Goal: Information Seeking & Learning: Learn about a topic

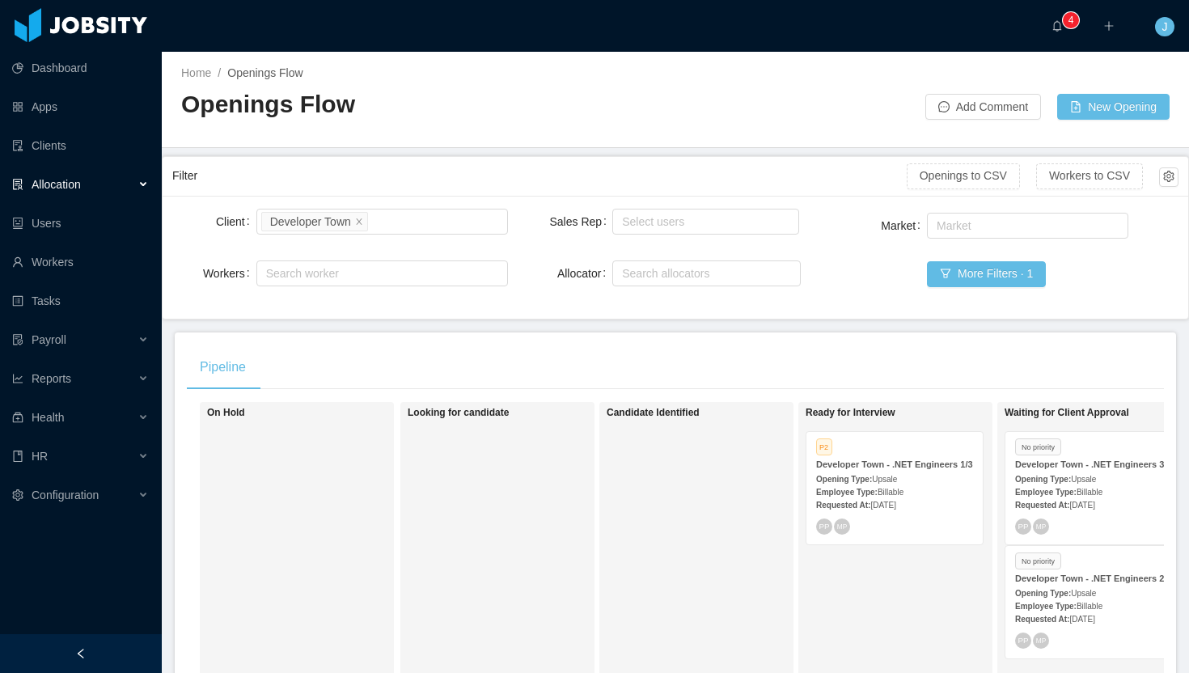
scroll to position [0, 451]
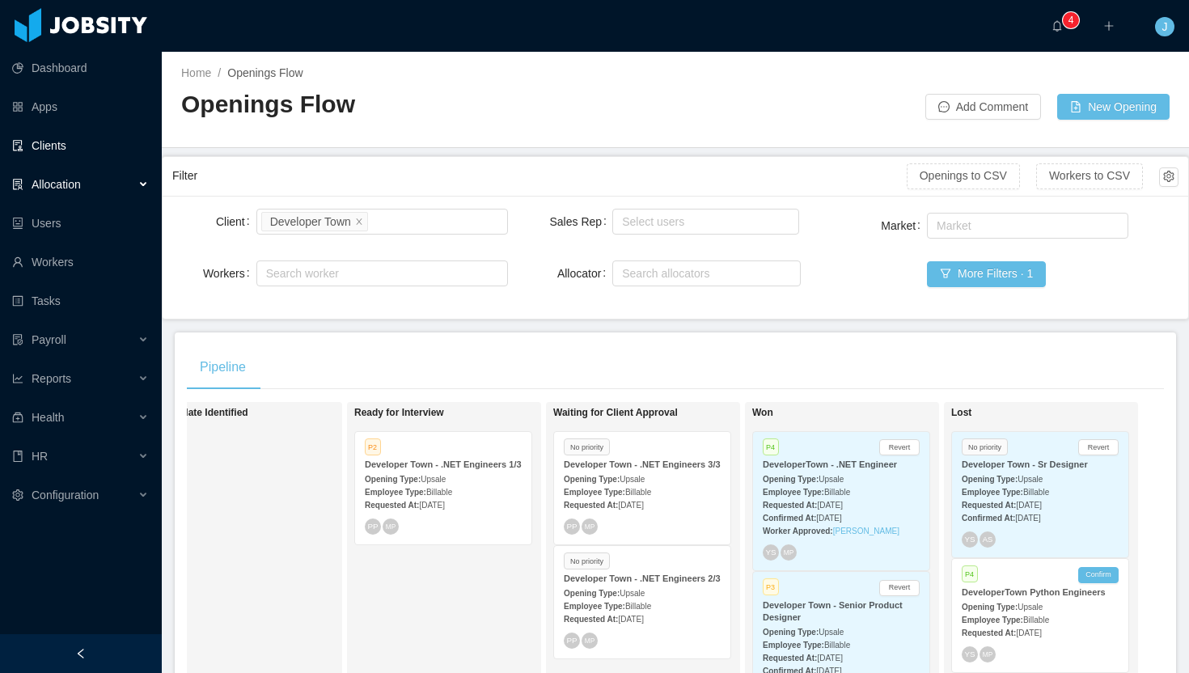
click at [63, 141] on link "Clients" at bounding box center [80, 145] width 137 height 32
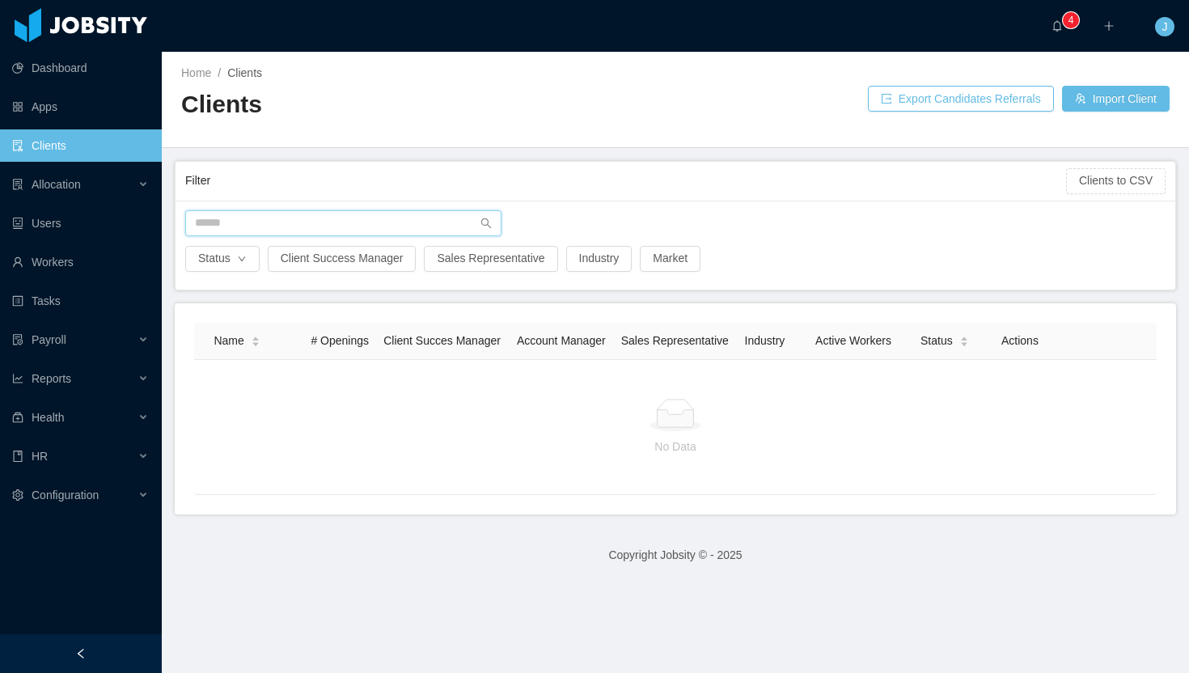
click at [236, 222] on input "text" at bounding box center [343, 223] width 316 height 26
type input "***"
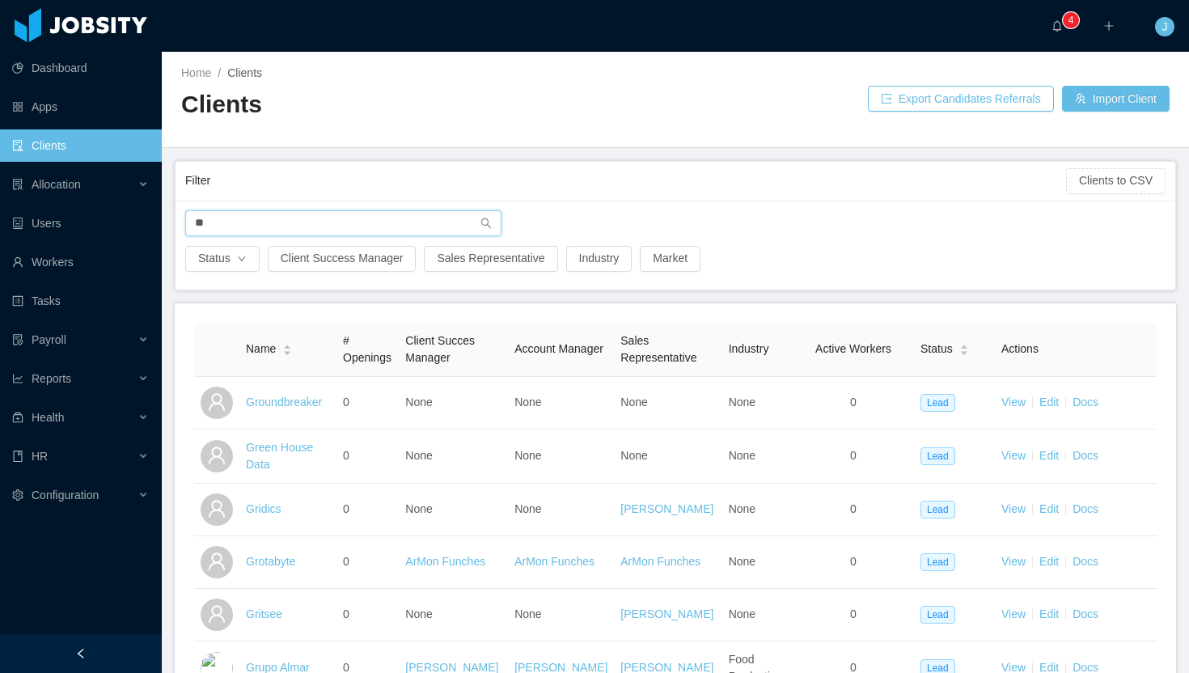
click at [249, 226] on input "**" at bounding box center [343, 223] width 316 height 26
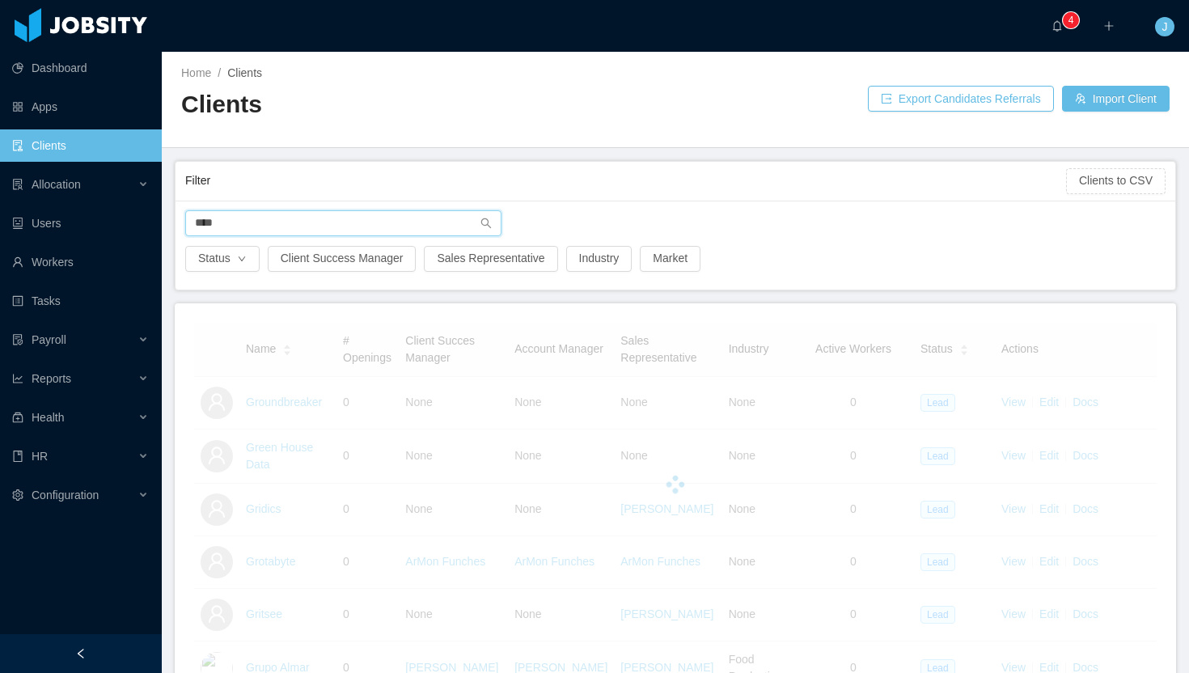
type input "*****"
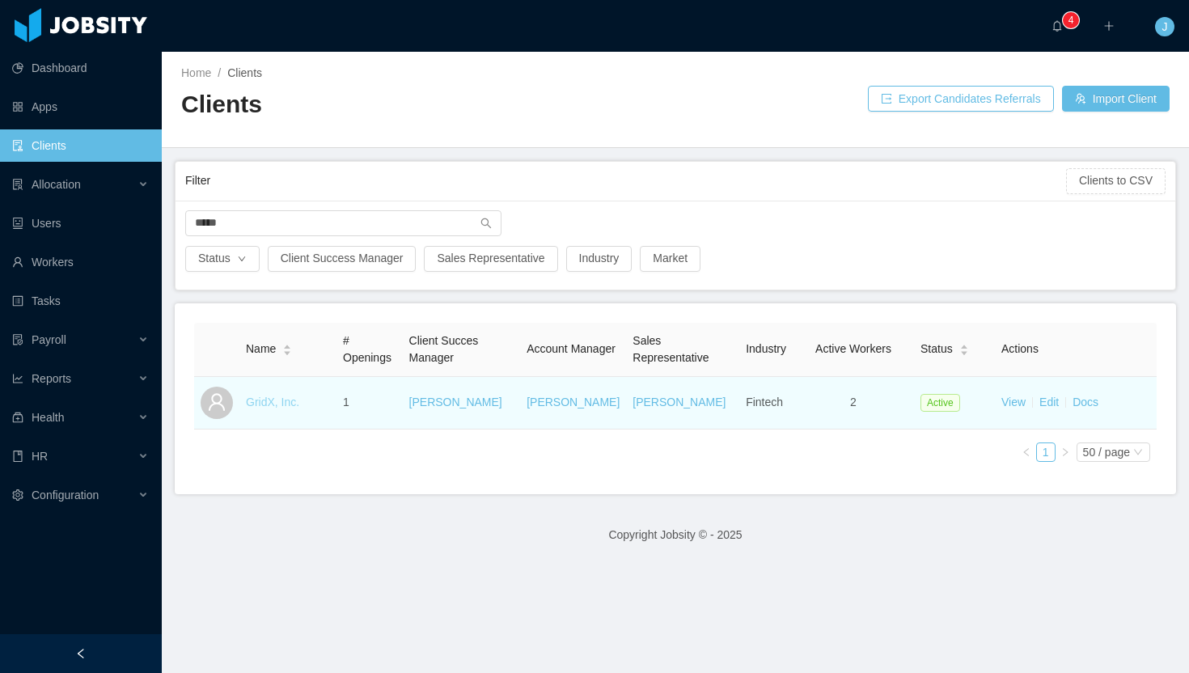
click at [273, 400] on link "GridX, Inc." at bounding box center [272, 402] width 53 height 13
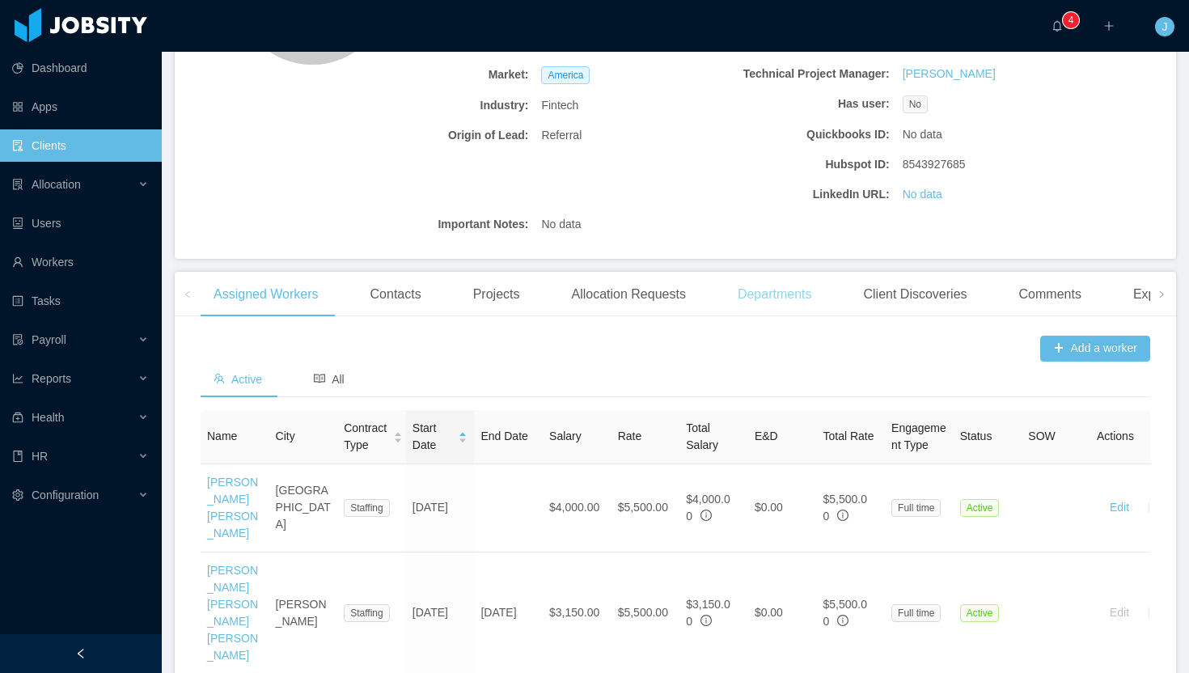
scroll to position [274, 0]
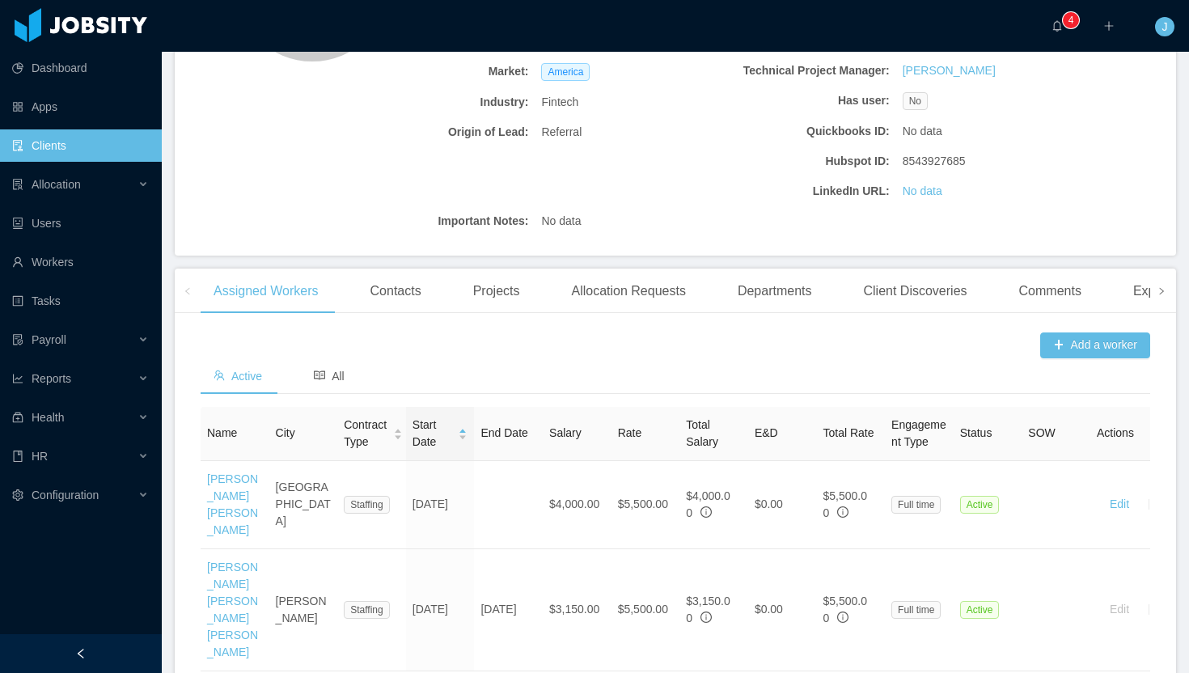
click at [1158, 295] on icon "icon: right" at bounding box center [1162, 291] width 8 height 8
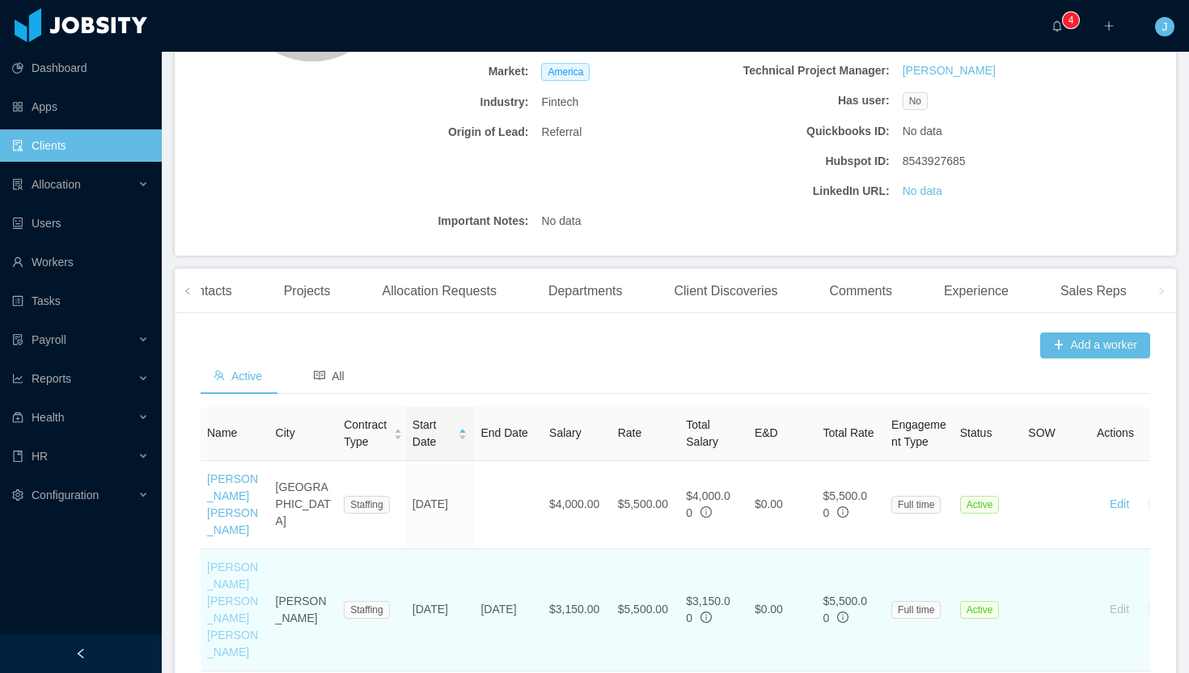
click at [235, 567] on link "[PERSON_NAME] [PERSON_NAME] [PERSON_NAME]" at bounding box center [232, 610] width 51 height 98
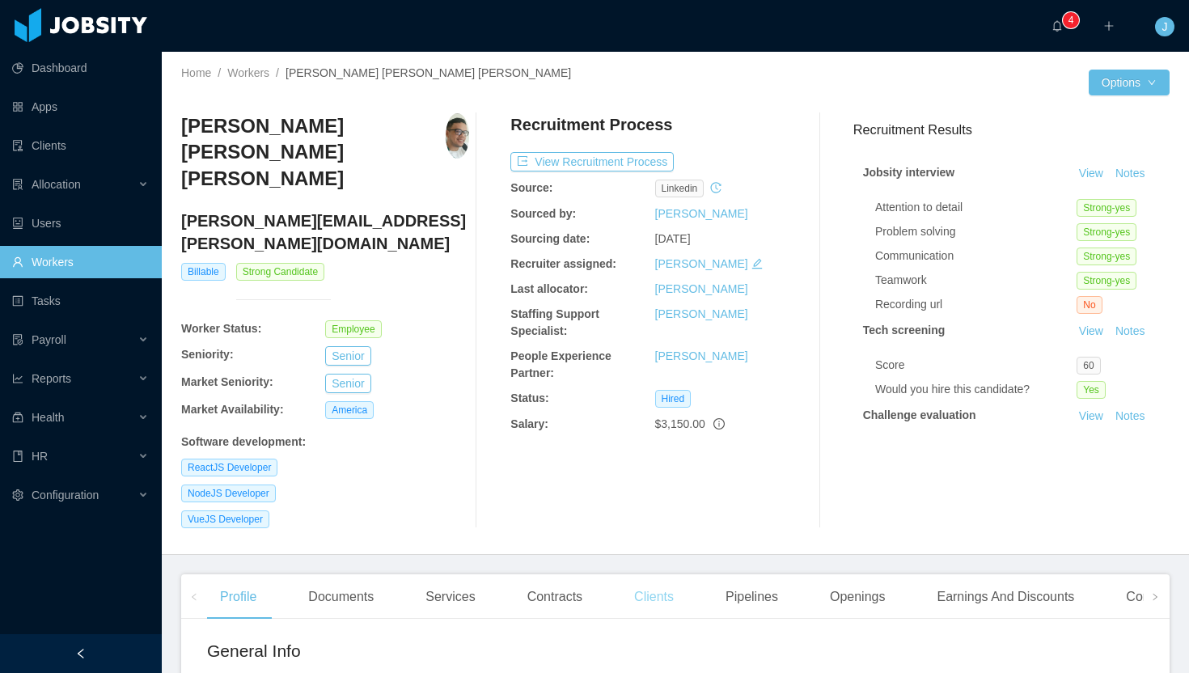
click at [664, 574] on div "Clients" at bounding box center [654, 596] width 66 height 45
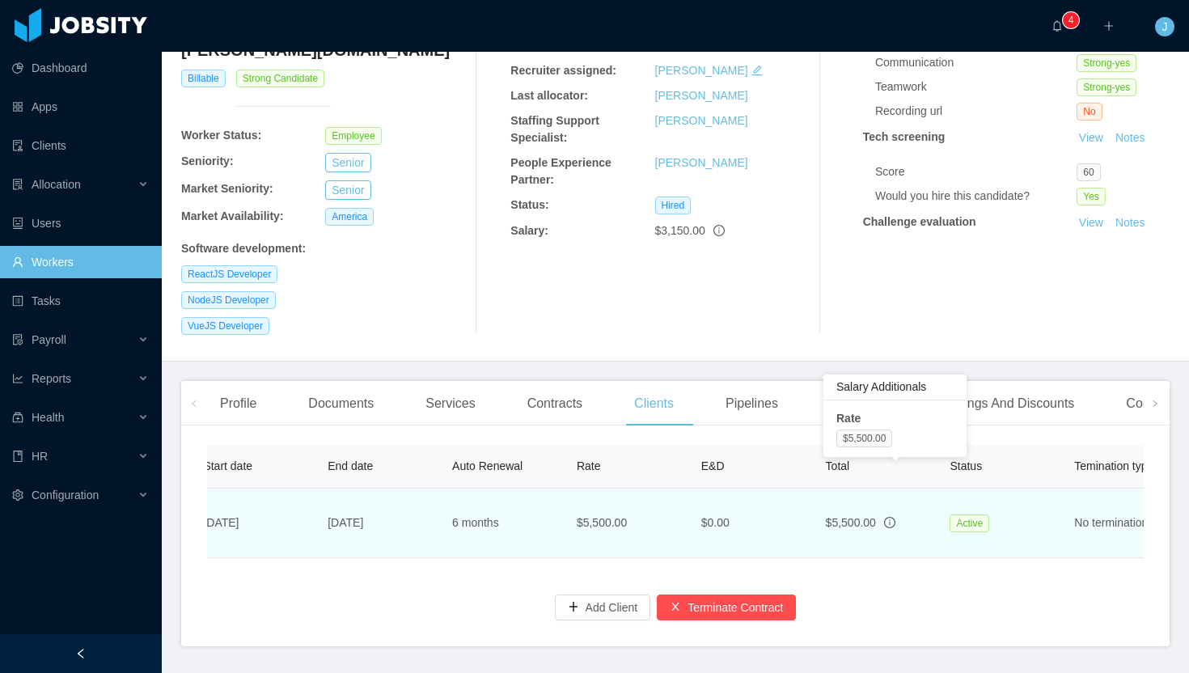
scroll to position [0, 681]
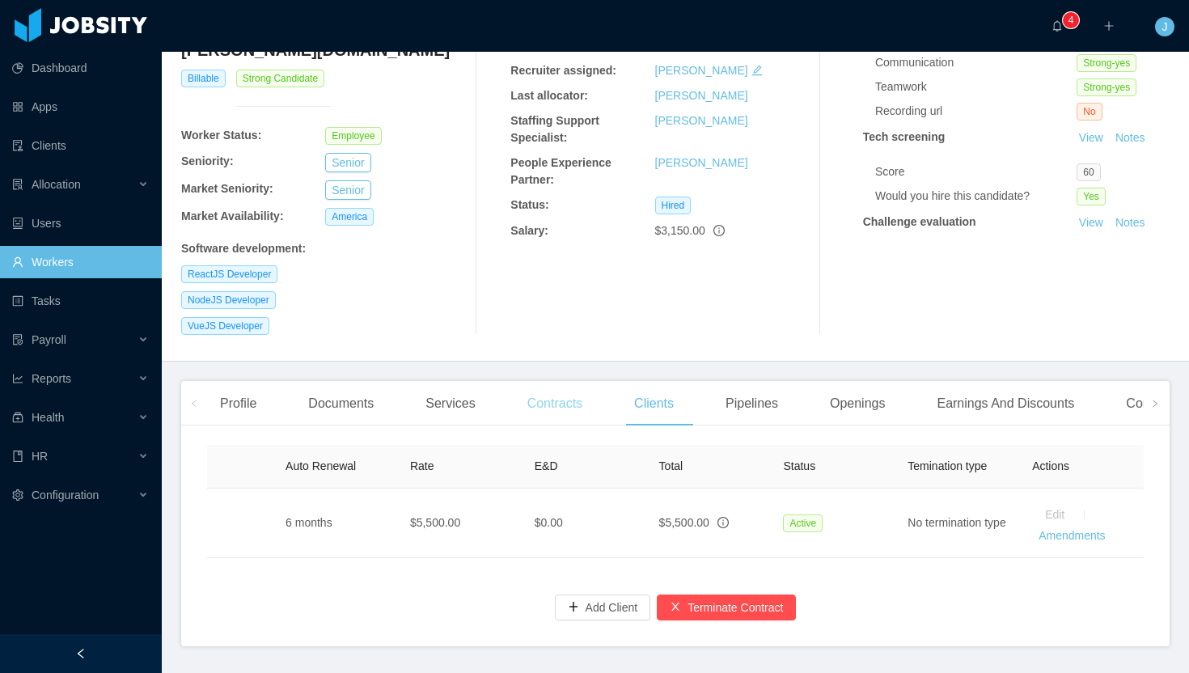
click at [548, 381] on div "Contracts" at bounding box center [554, 403] width 81 height 45
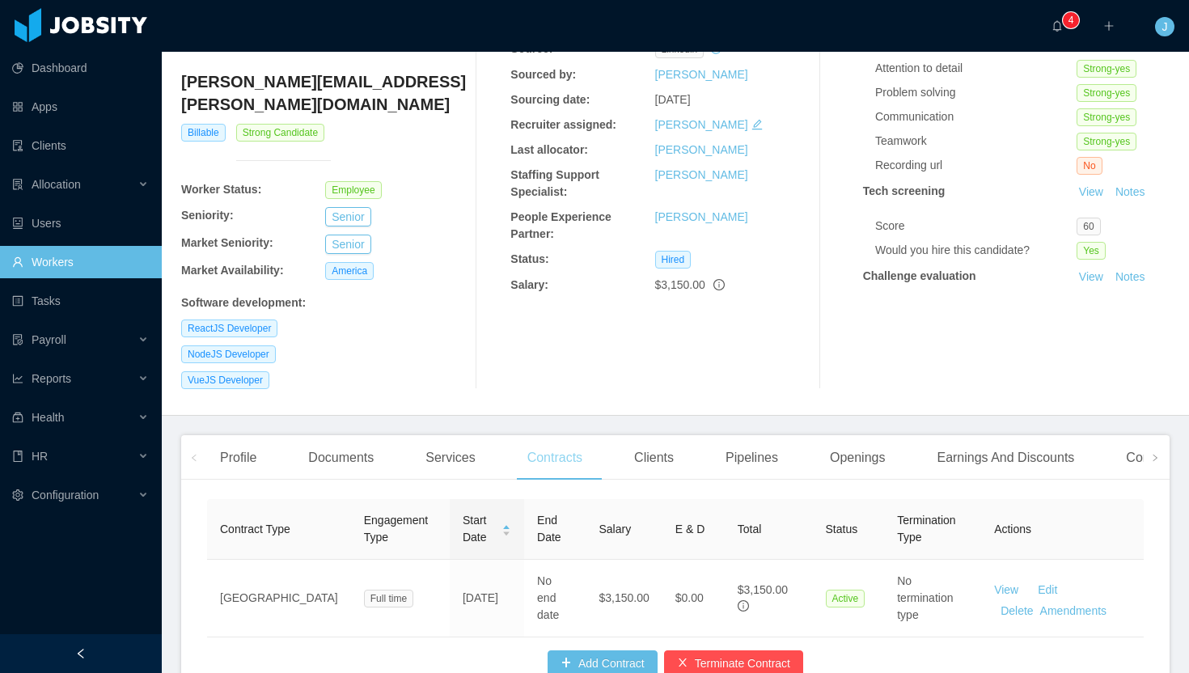
scroll to position [187, 0]
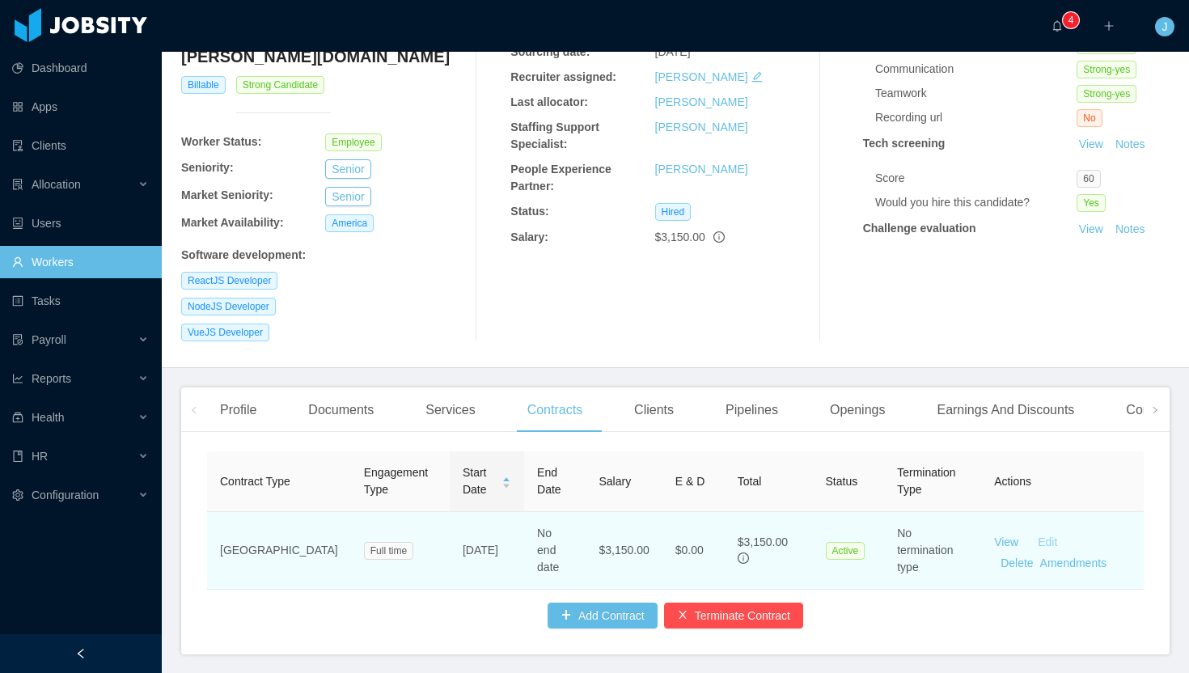
click at [1040, 535] on link "Edit" at bounding box center [1047, 541] width 19 height 13
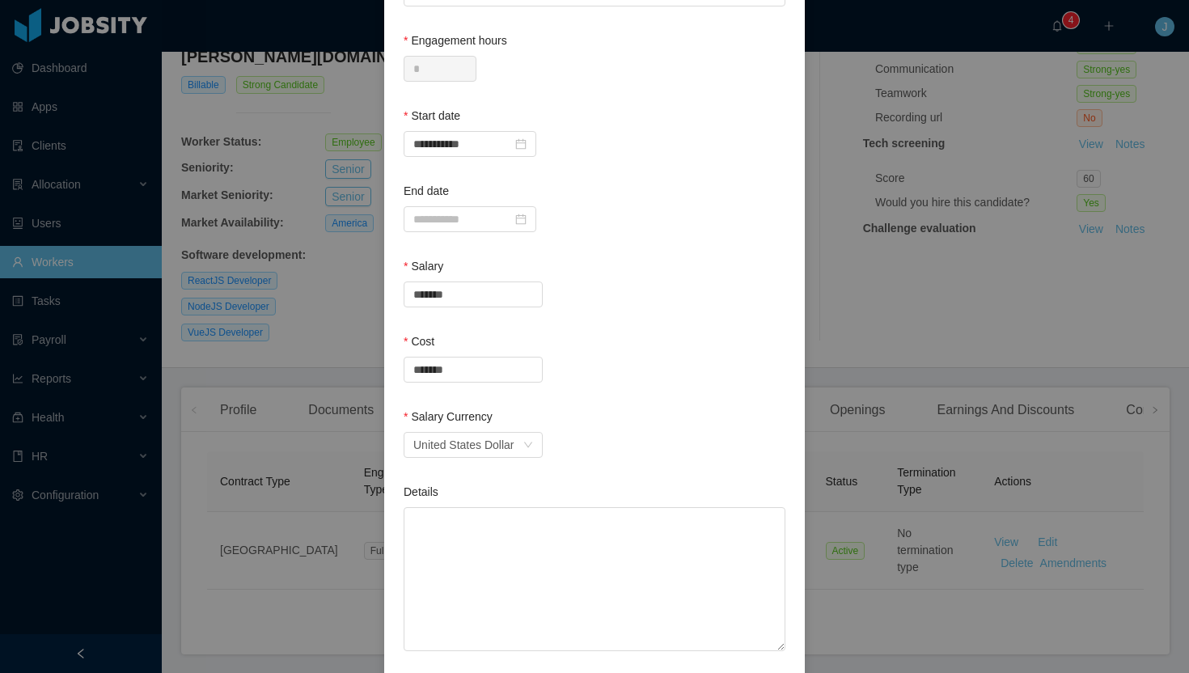
scroll to position [245, 0]
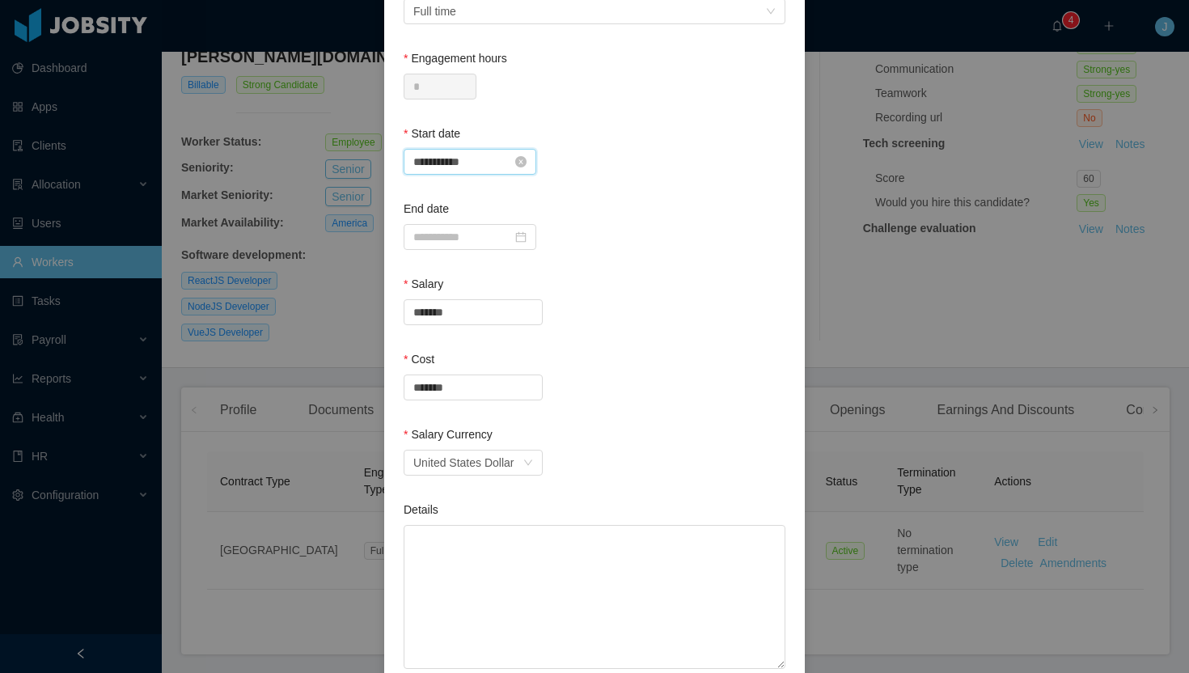
click at [497, 164] on input "**********" at bounding box center [470, 162] width 133 height 26
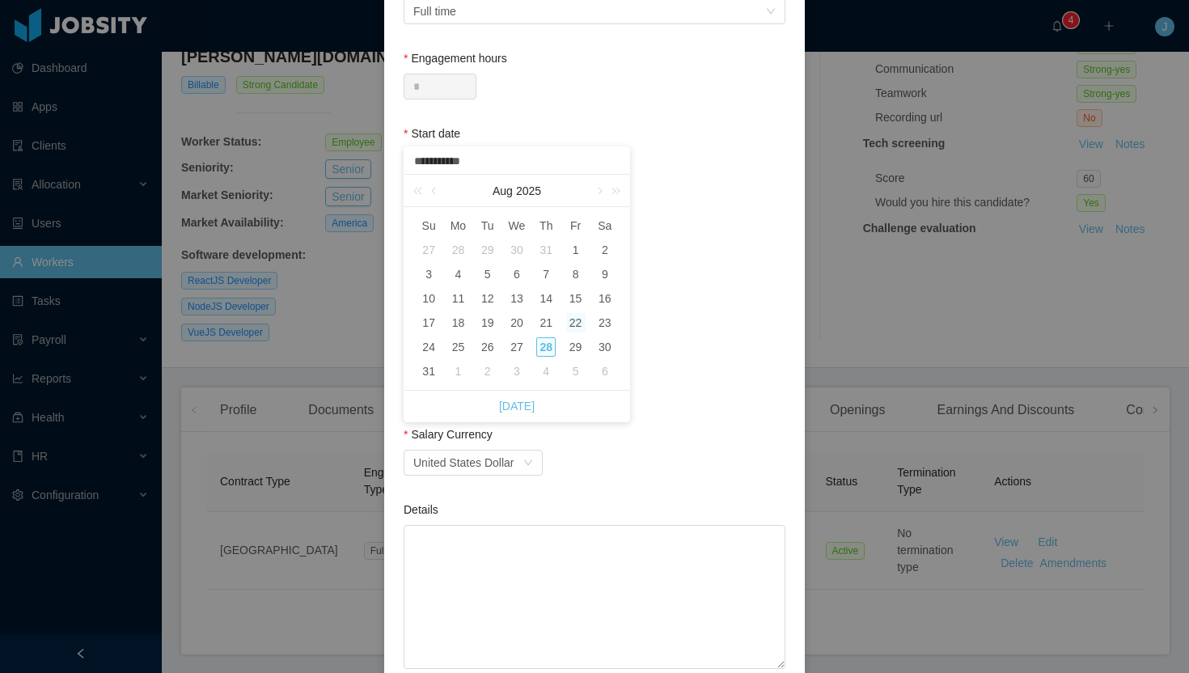
click at [547, 345] on div "28" at bounding box center [545, 346] width 19 height 19
type input "**********"
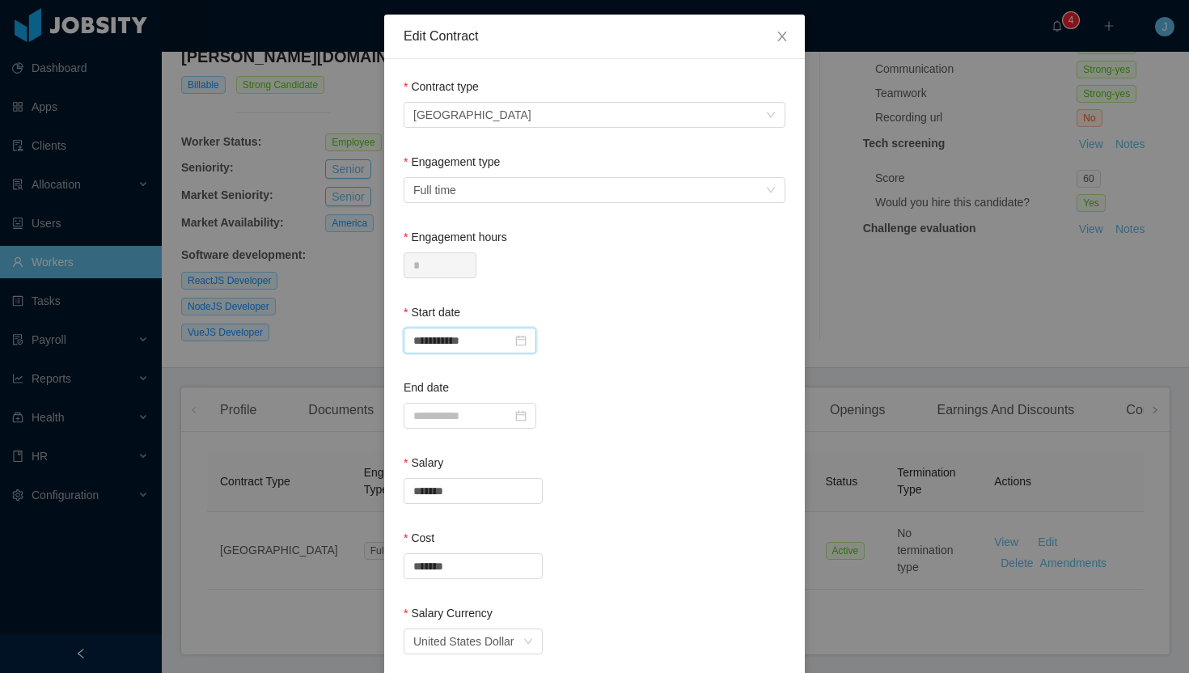
scroll to position [0, 0]
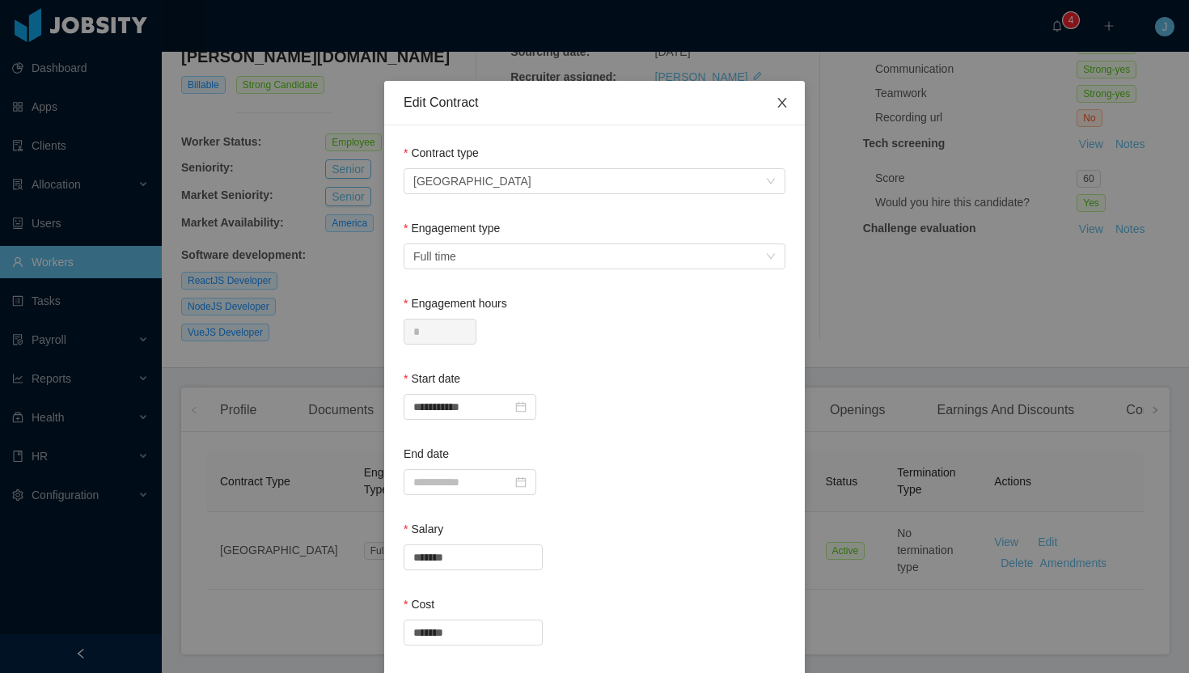
click at [786, 108] on icon "icon: close" at bounding box center [781, 103] width 9 height 10
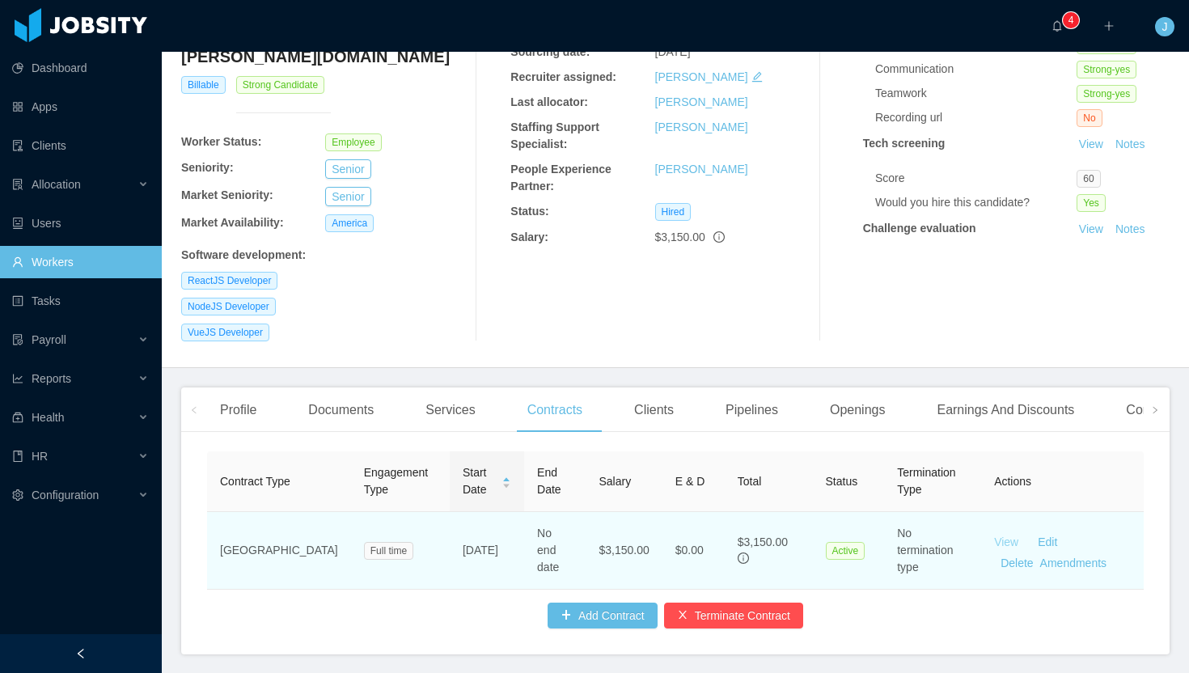
click at [1000, 535] on link "View" at bounding box center [1006, 541] width 24 height 13
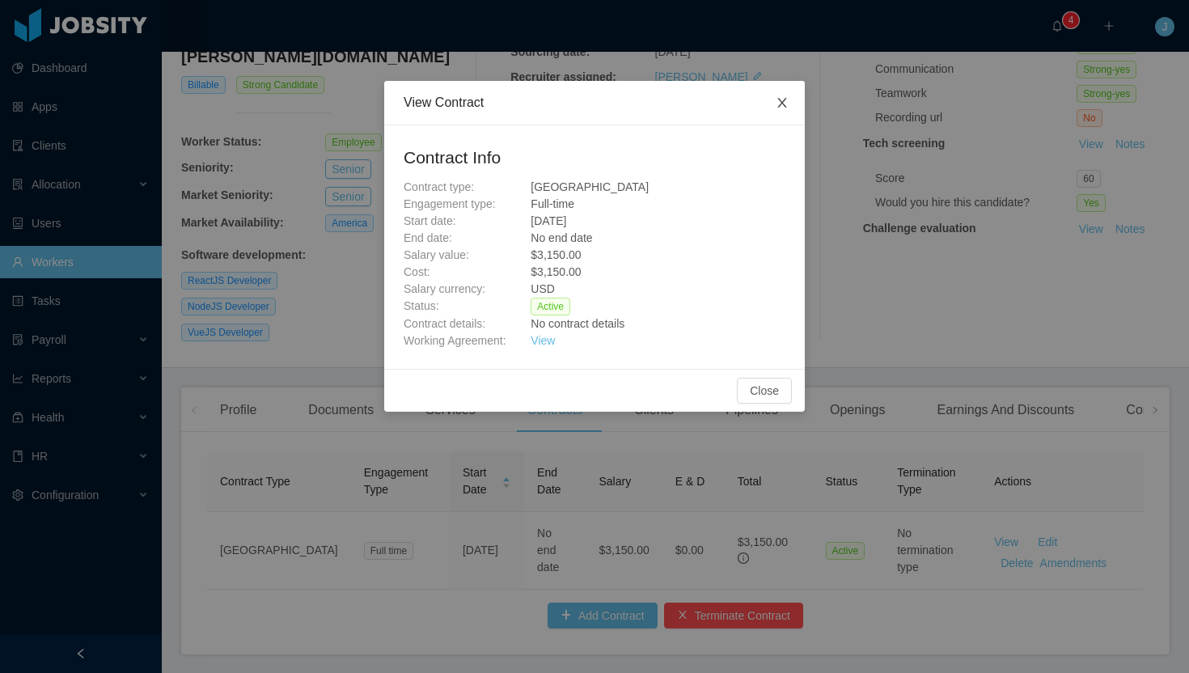
click at [782, 100] on icon "icon: close" at bounding box center [782, 102] width 13 height 13
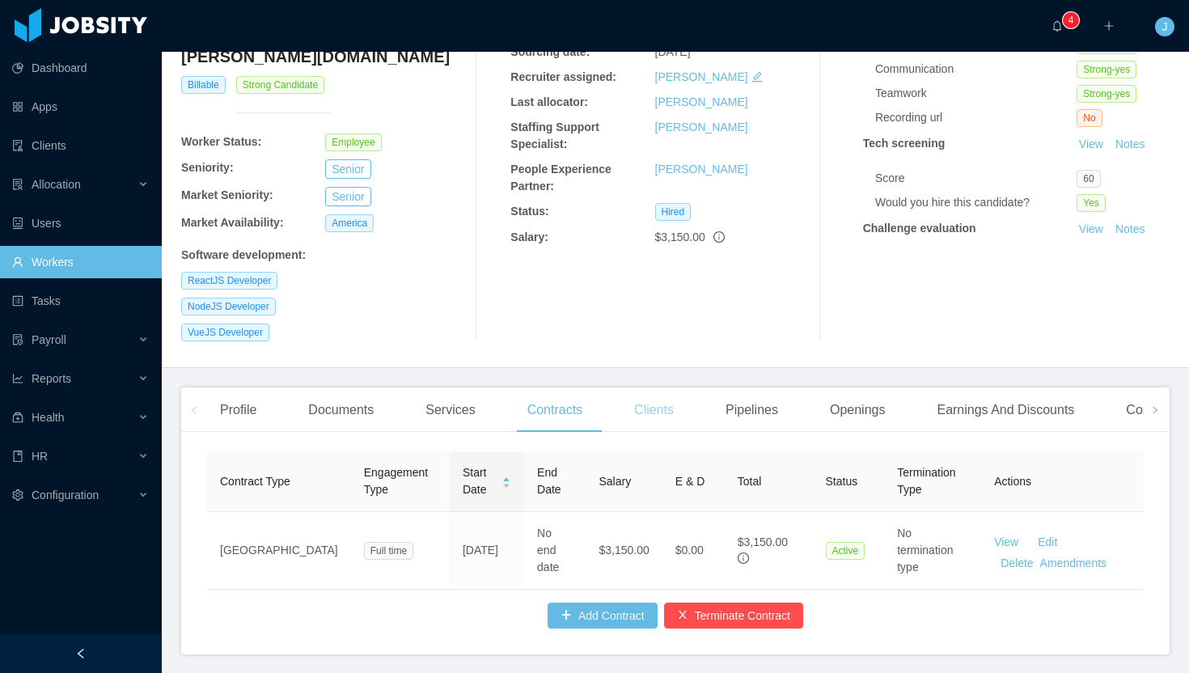
click at [669, 387] on div "Clients" at bounding box center [654, 409] width 66 height 45
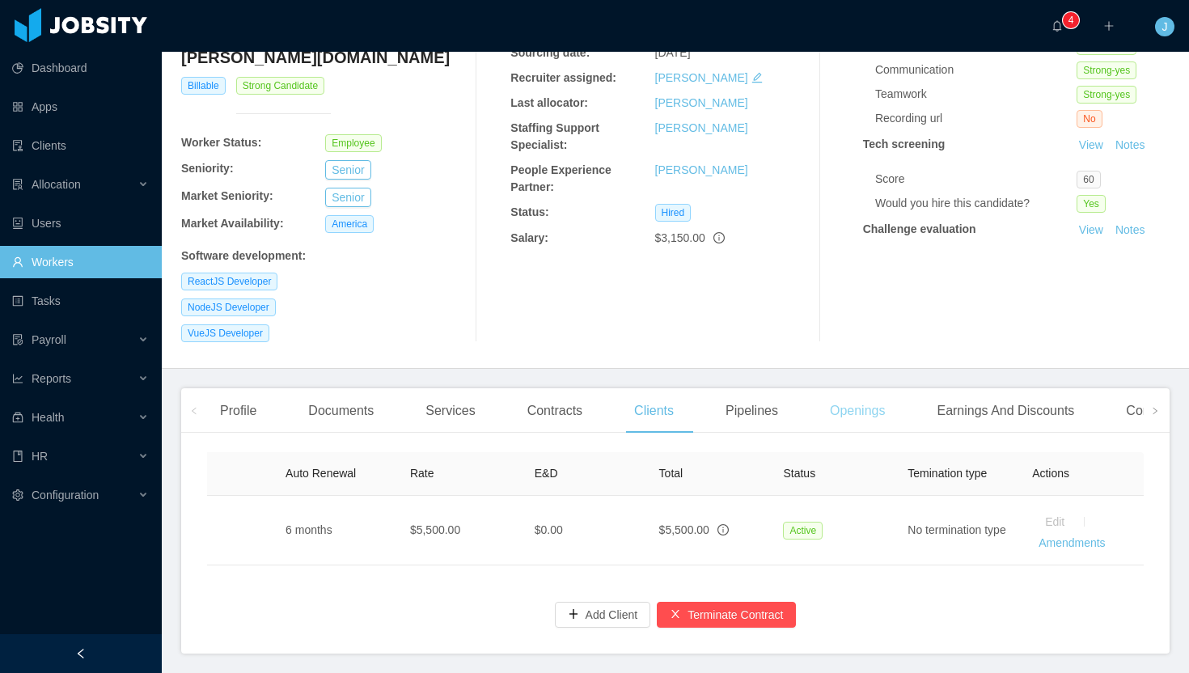
scroll to position [185, 0]
click at [1155, 408] on icon "icon: right" at bounding box center [1155, 412] width 8 height 8
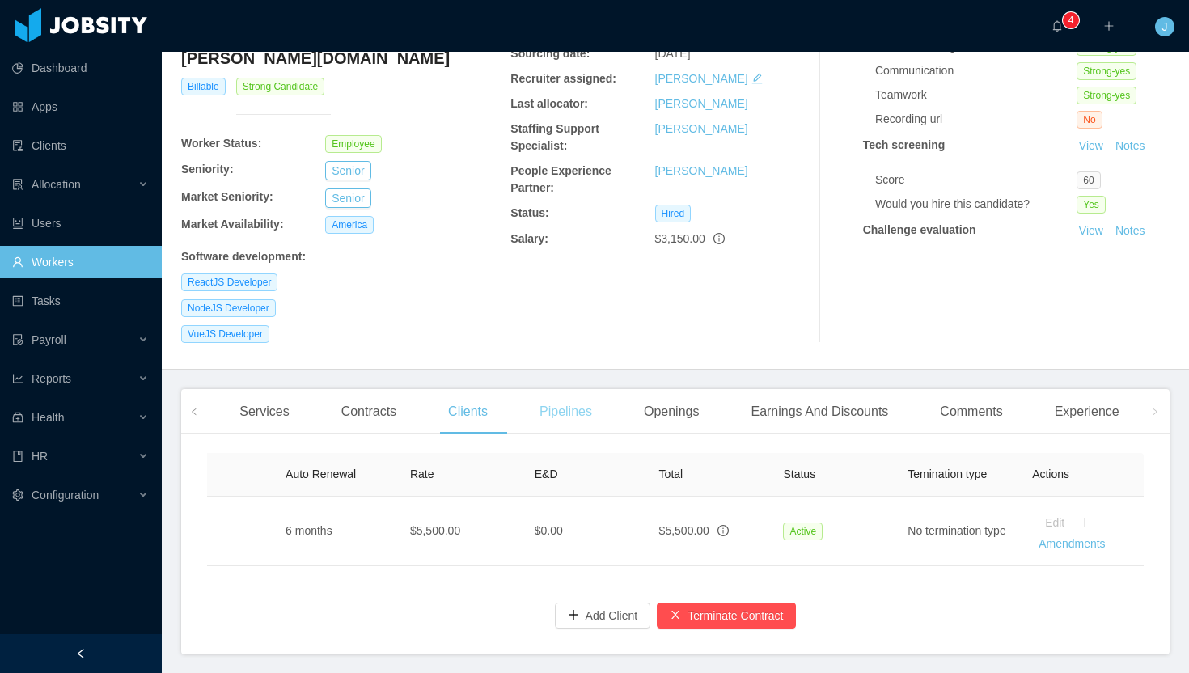
click at [589, 389] on div "Pipelines" at bounding box center [566, 411] width 78 height 45
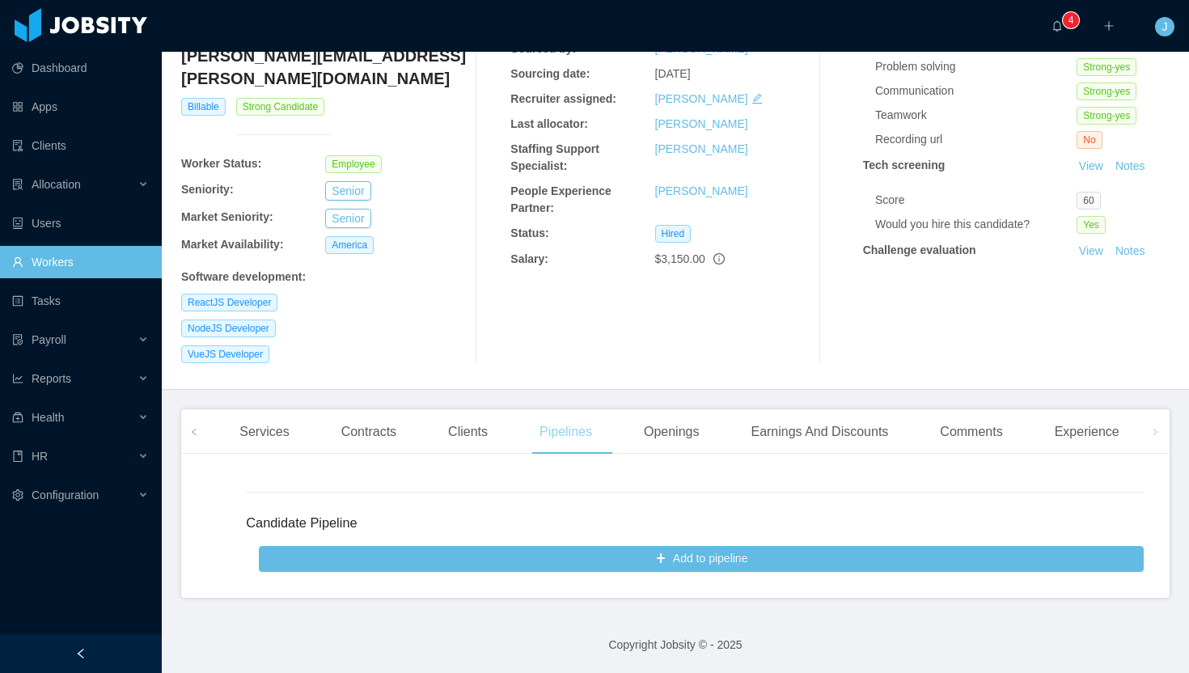
scroll to position [116, 0]
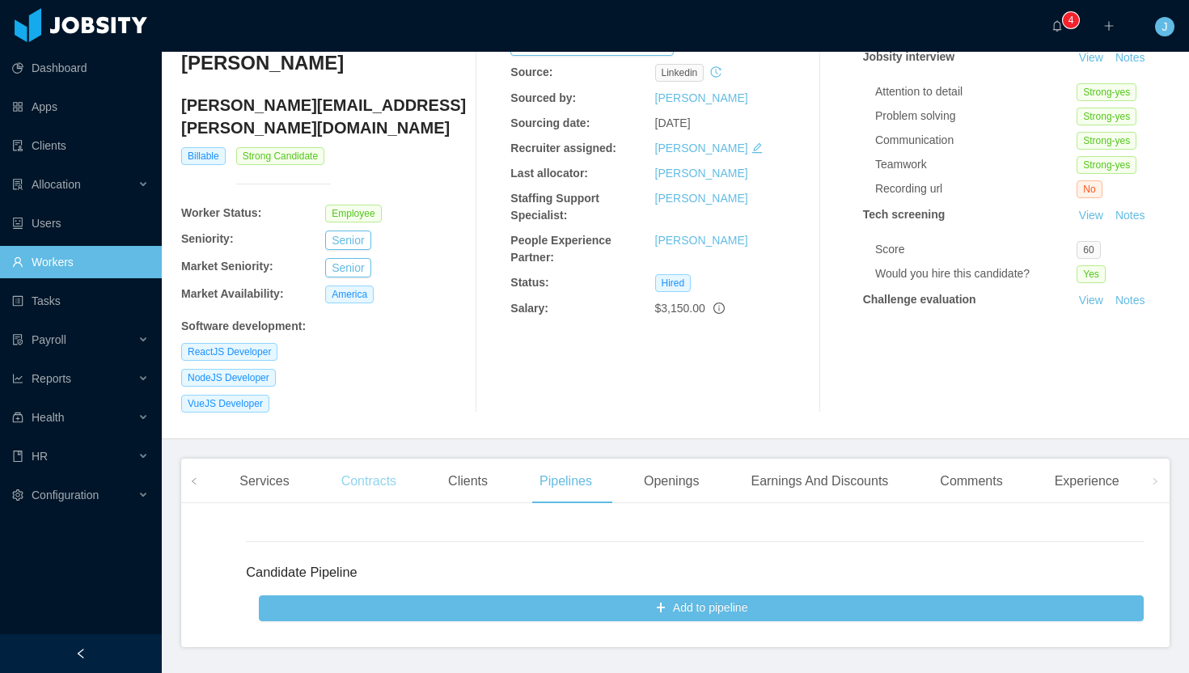
click at [386, 459] on div "Contracts" at bounding box center [368, 481] width 81 height 45
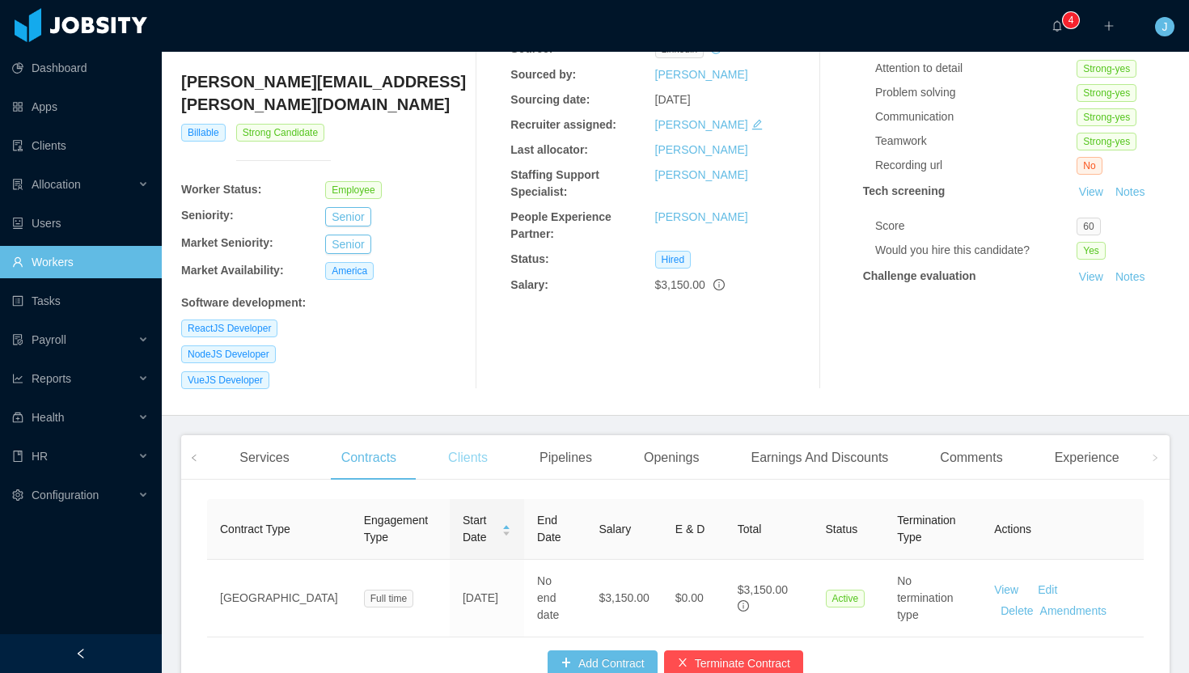
scroll to position [185, 0]
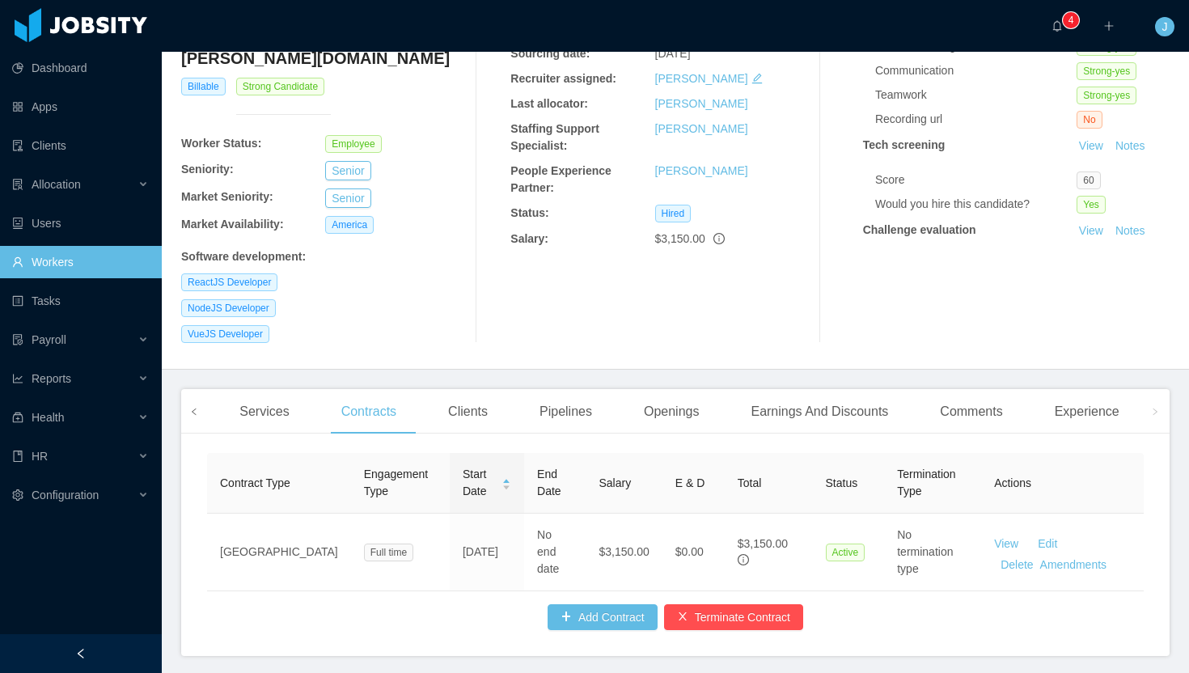
click at [187, 389] on span at bounding box center [194, 411] width 26 height 44
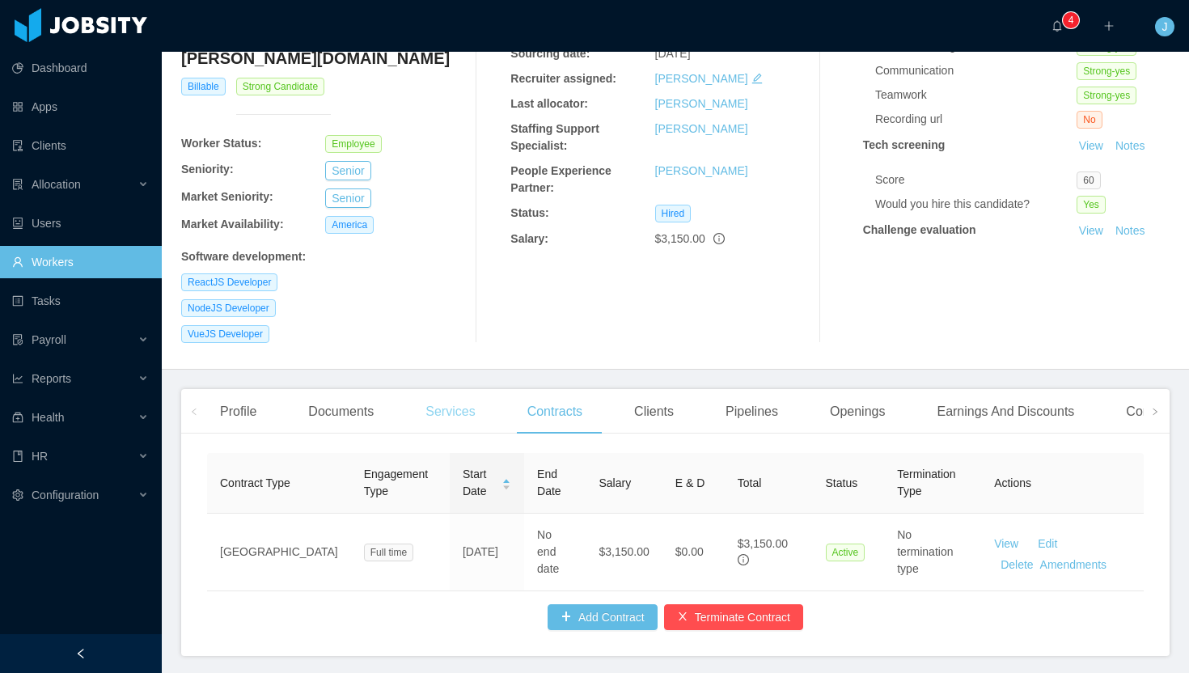
click at [455, 389] on div "Services" at bounding box center [450, 411] width 75 height 45
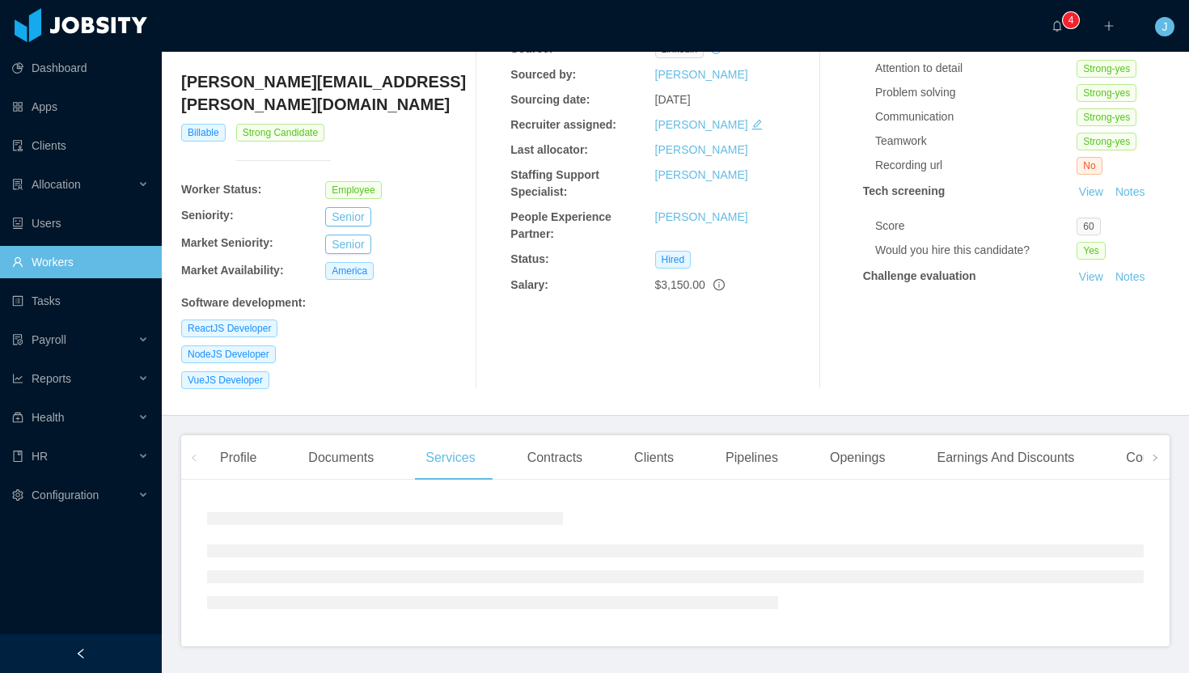
scroll to position [168, 0]
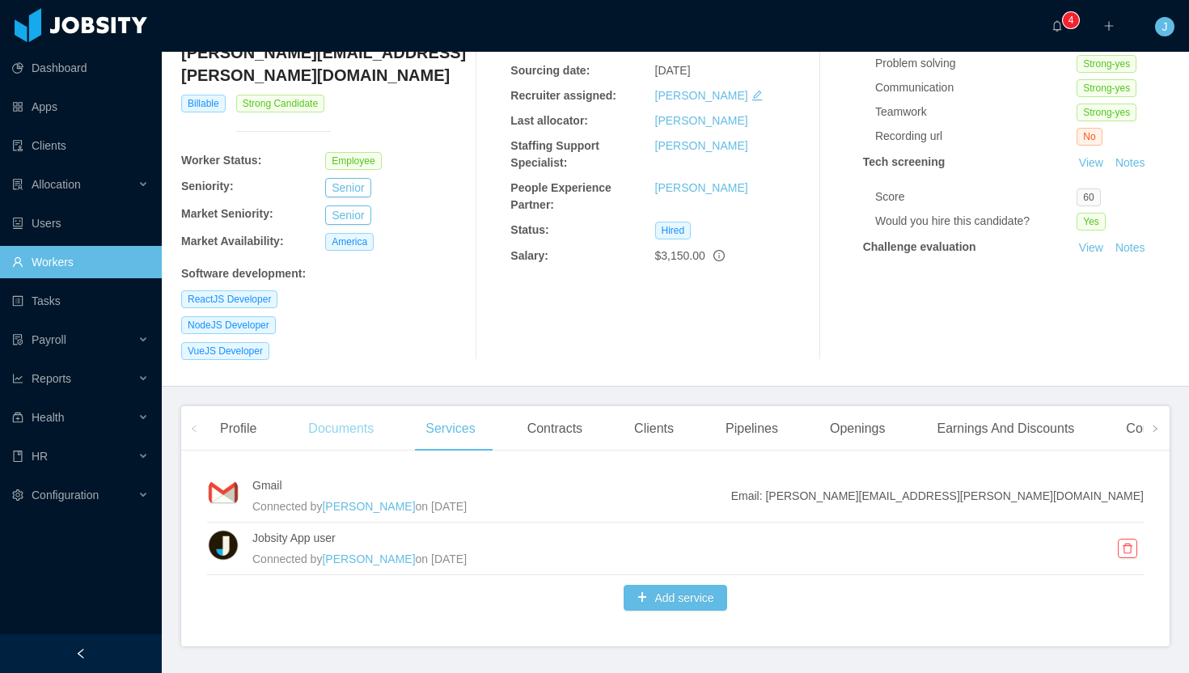
click at [353, 406] on div "Documents" at bounding box center [340, 428] width 91 height 45
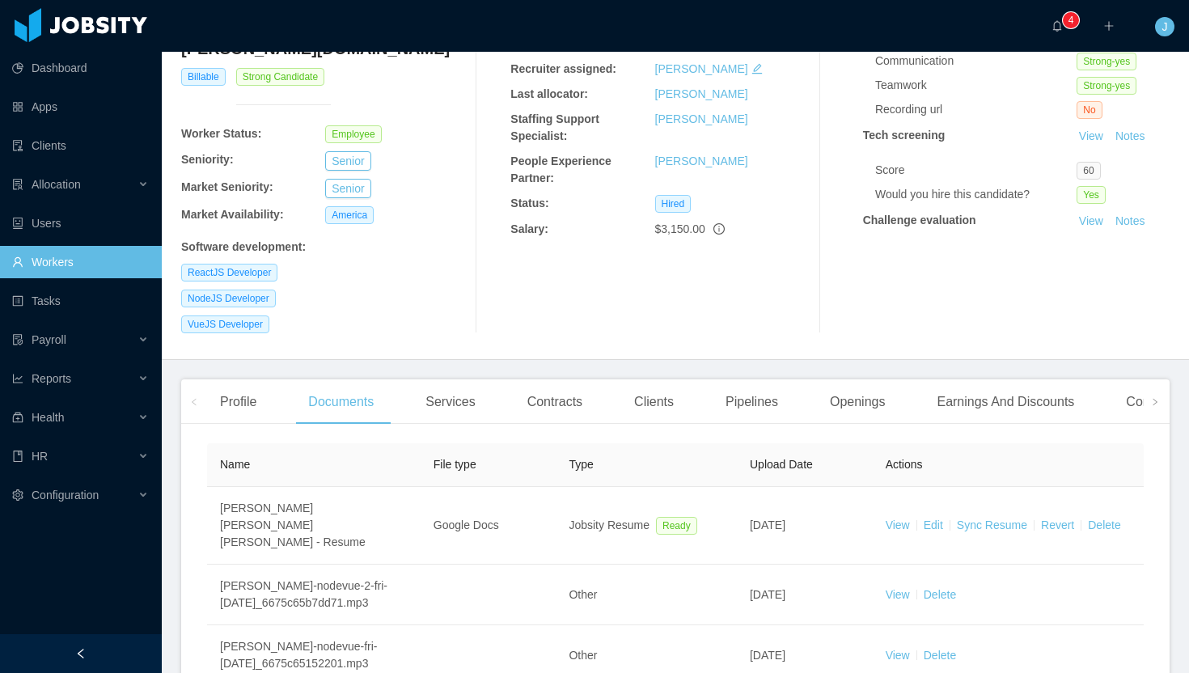
scroll to position [131, 0]
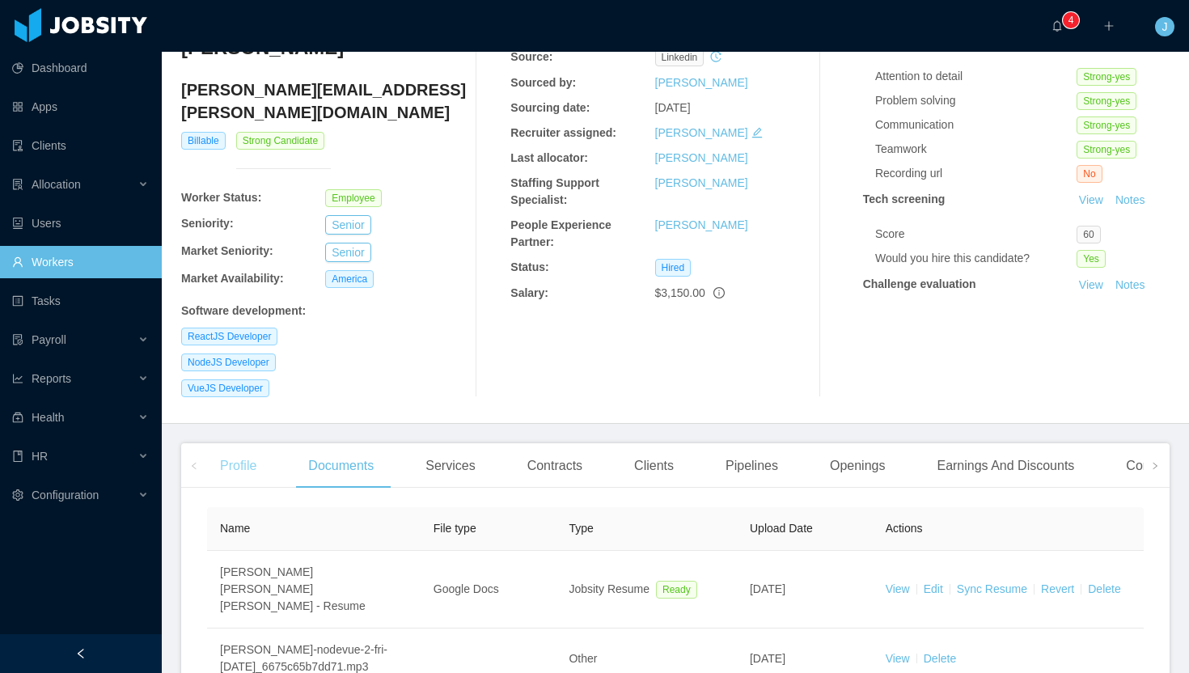
click at [249, 443] on div "Profile" at bounding box center [238, 465] width 62 height 45
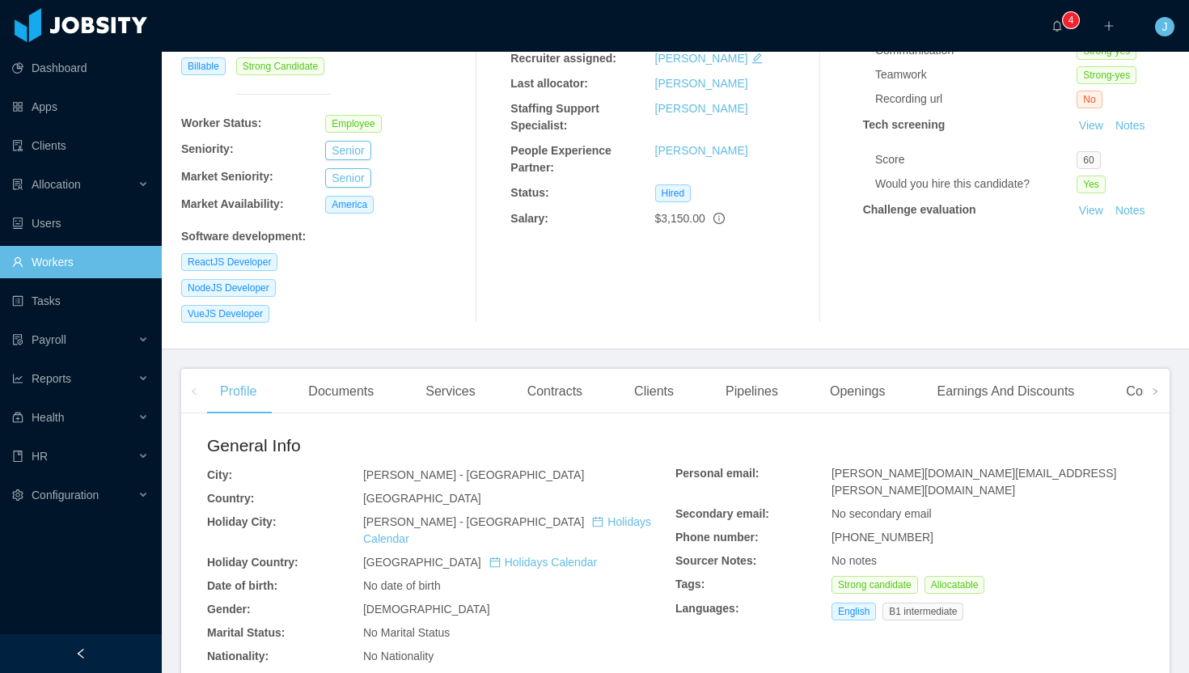
scroll to position [214, 0]
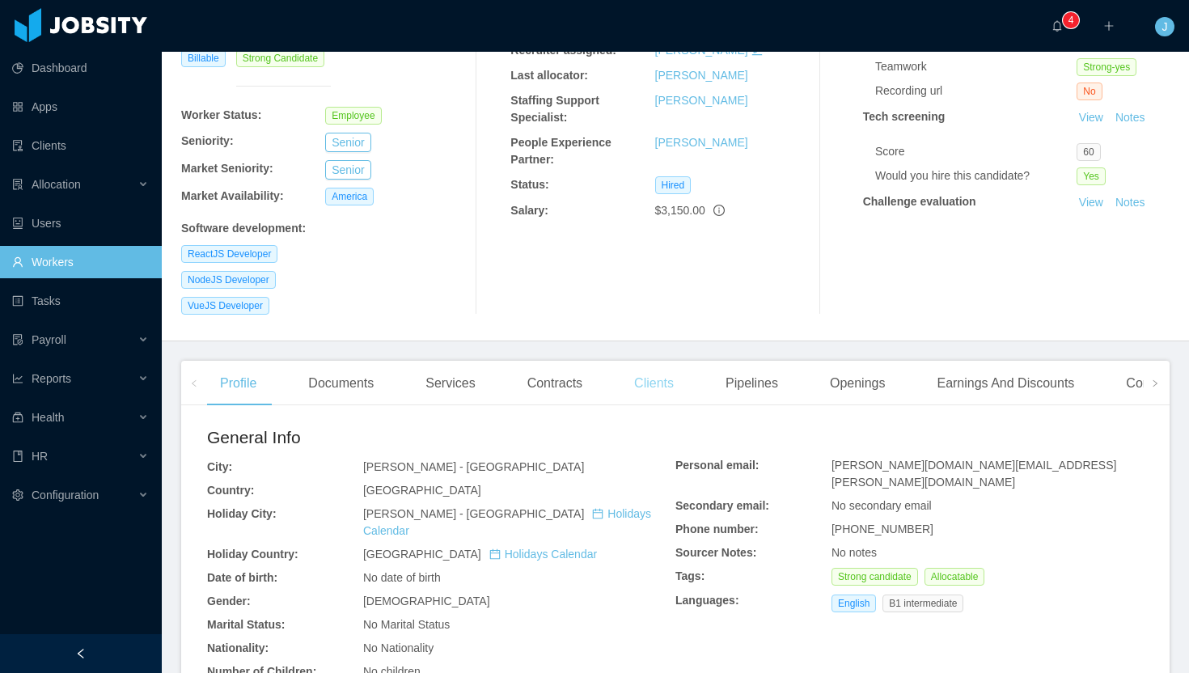
click at [659, 361] on div "Clients" at bounding box center [654, 383] width 66 height 45
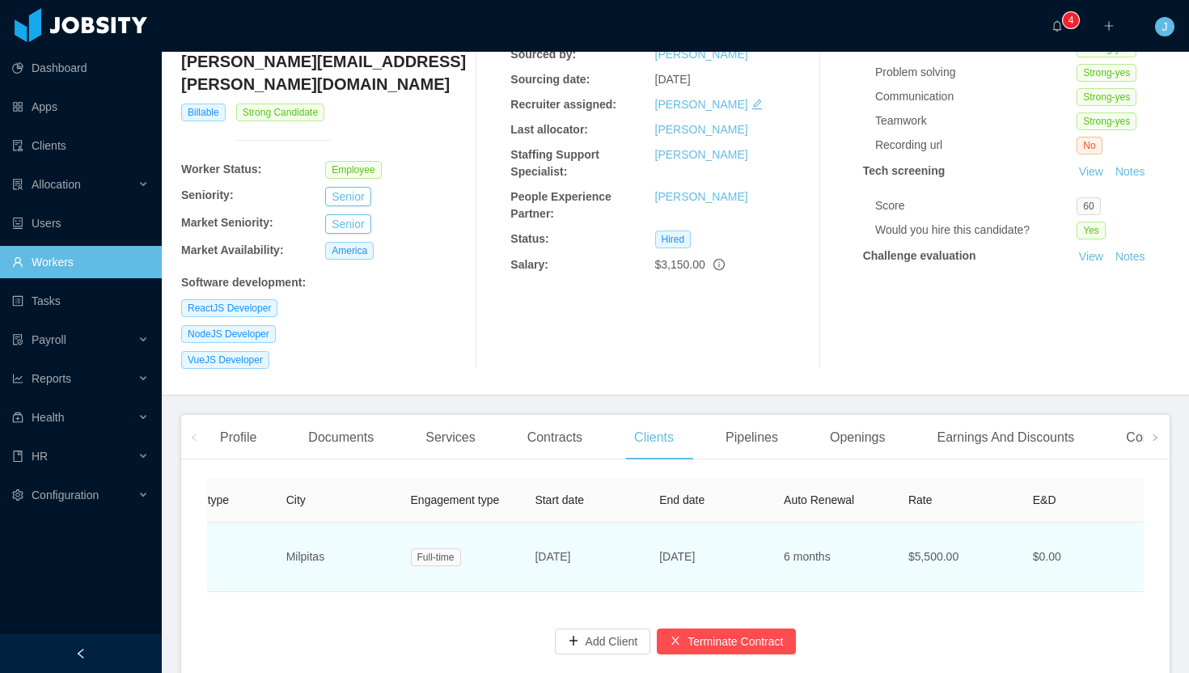
scroll to position [0, 188]
